Goal: Find specific page/section: Find specific page/section

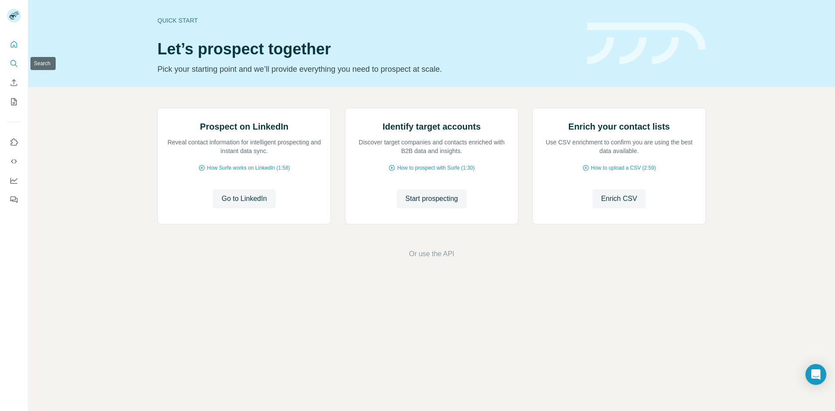
click at [13, 64] on icon "Search" at bounding box center [14, 63] width 9 height 9
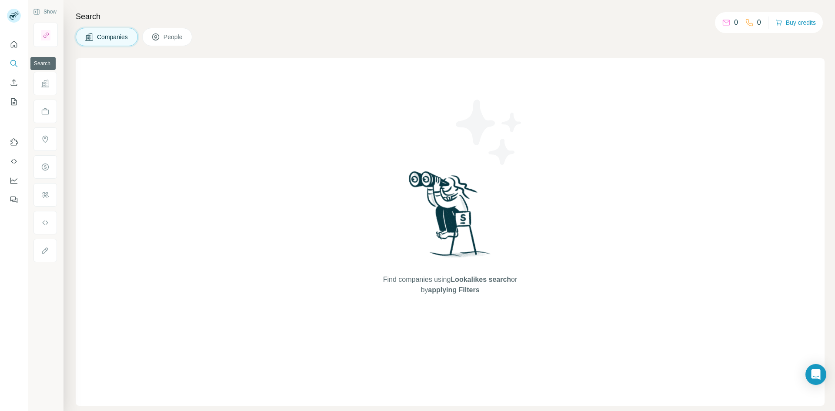
click at [12, 64] on icon "Search" at bounding box center [14, 63] width 9 height 9
click at [177, 34] on span "People" at bounding box center [173, 37] width 20 height 9
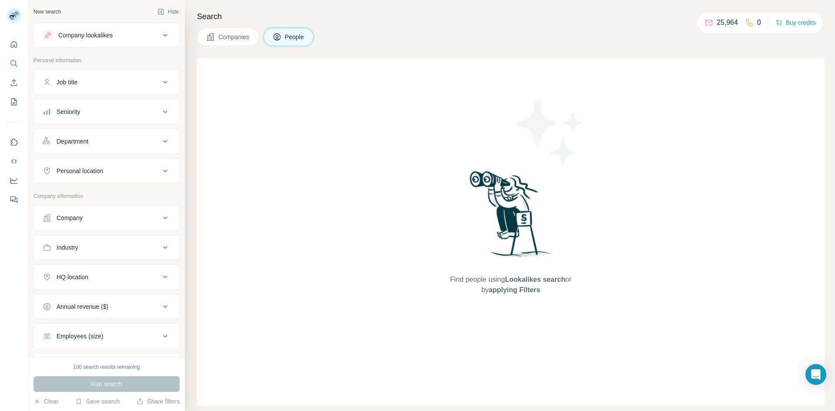
click at [152, 219] on div "Company" at bounding box center [101, 217] width 117 height 9
click at [63, 242] on input "text" at bounding box center [107, 240] width 128 height 16
type input "**********"
